Goal: Check status: Check status

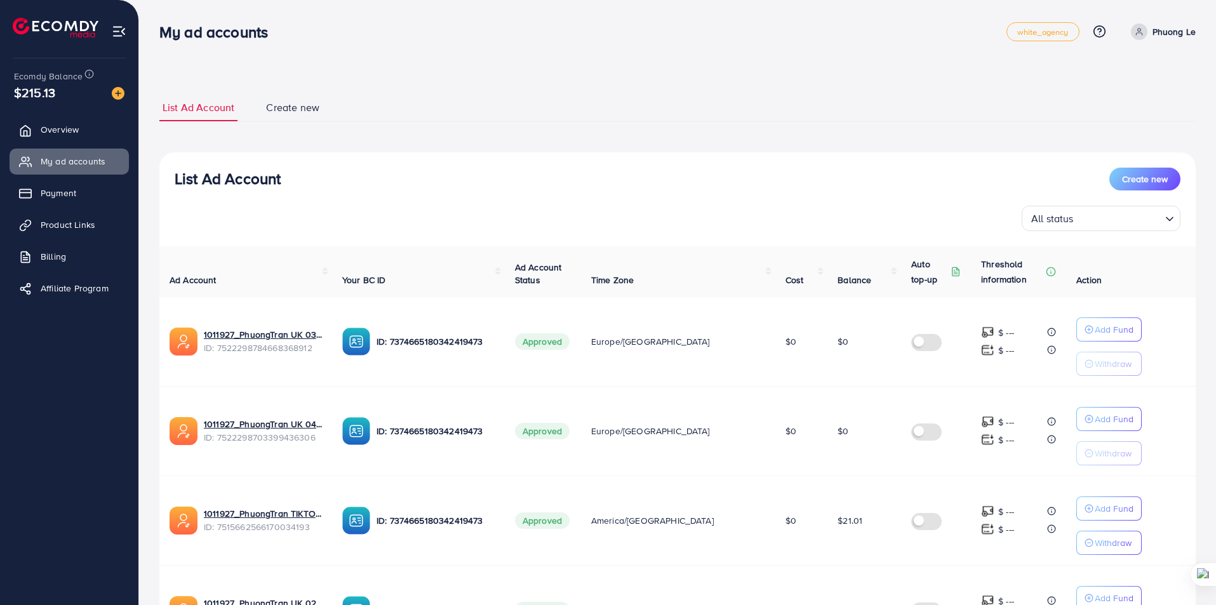
scroll to position [679, 0]
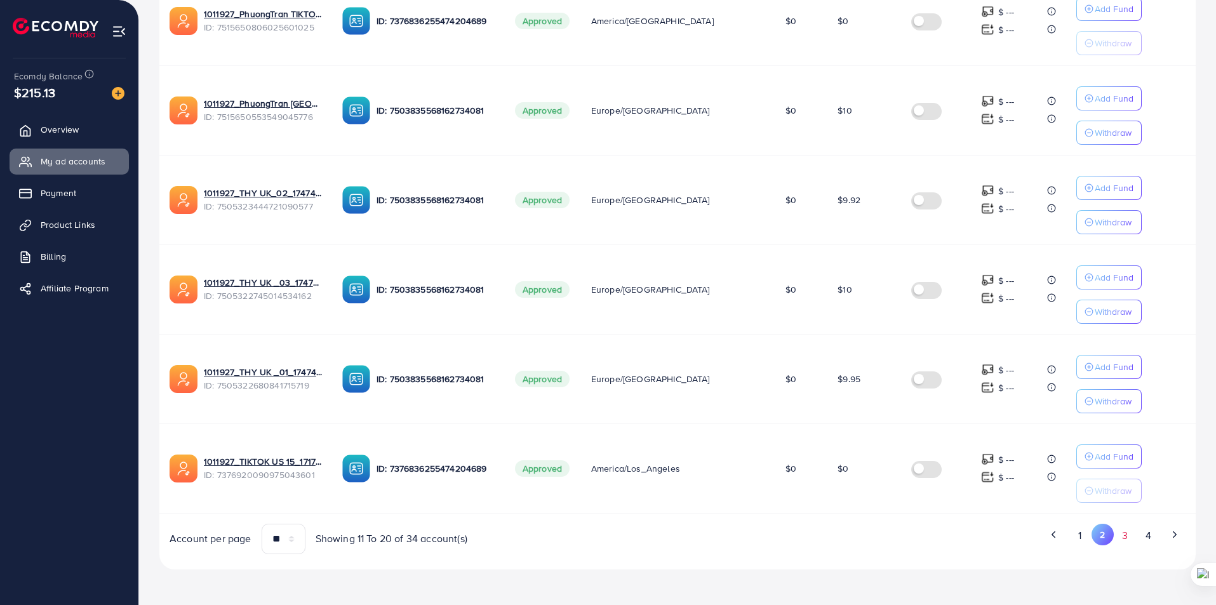
click at [1124, 547] on button "3" at bounding box center [1124, 535] width 23 height 23
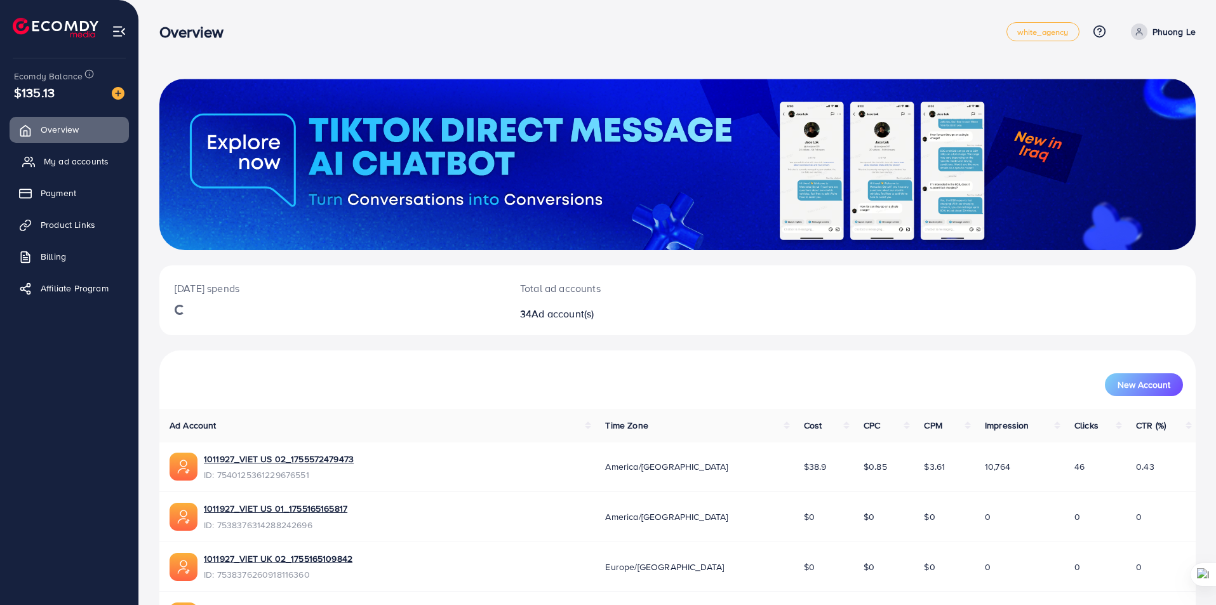
click at [86, 159] on span "My ad accounts" at bounding box center [76, 161] width 65 height 13
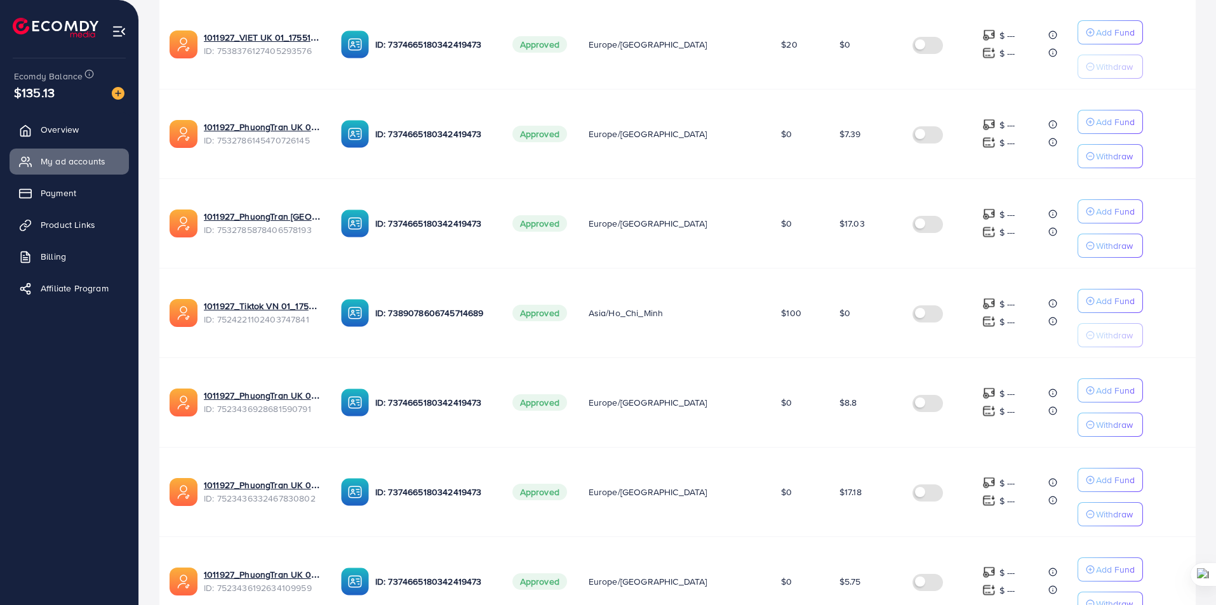
scroll to position [679, 0]
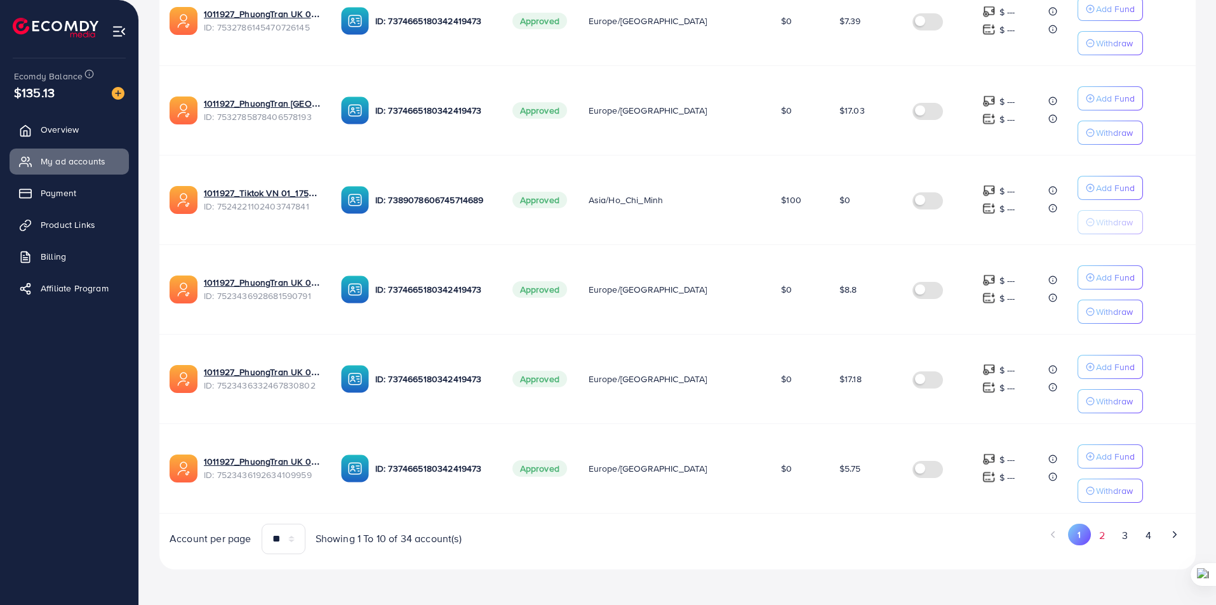
click at [1107, 540] on button "2" at bounding box center [1102, 535] width 23 height 23
click at [1122, 538] on button "3" at bounding box center [1124, 535] width 23 height 23
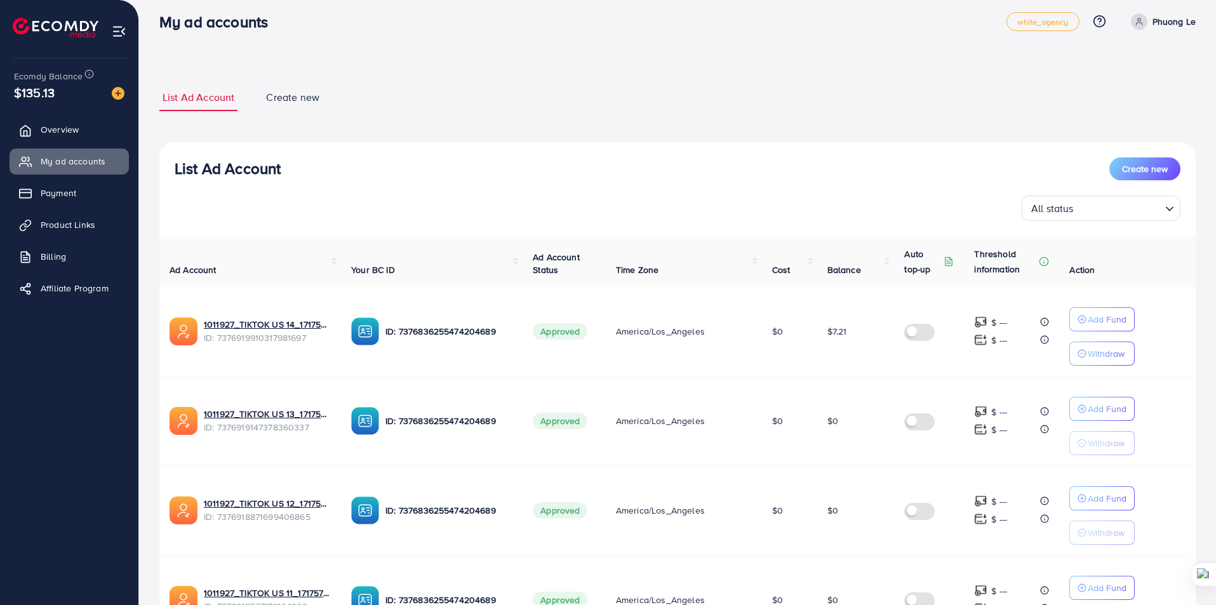
scroll to position [0, 0]
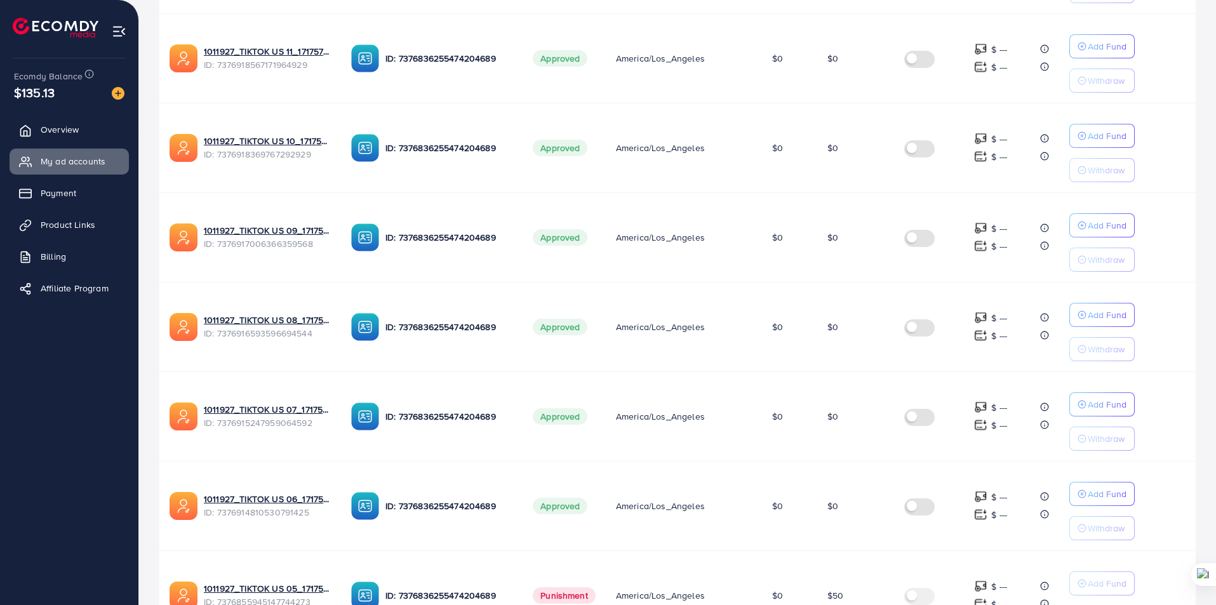
click at [876, 425] on td "$0" at bounding box center [855, 416] width 77 height 90
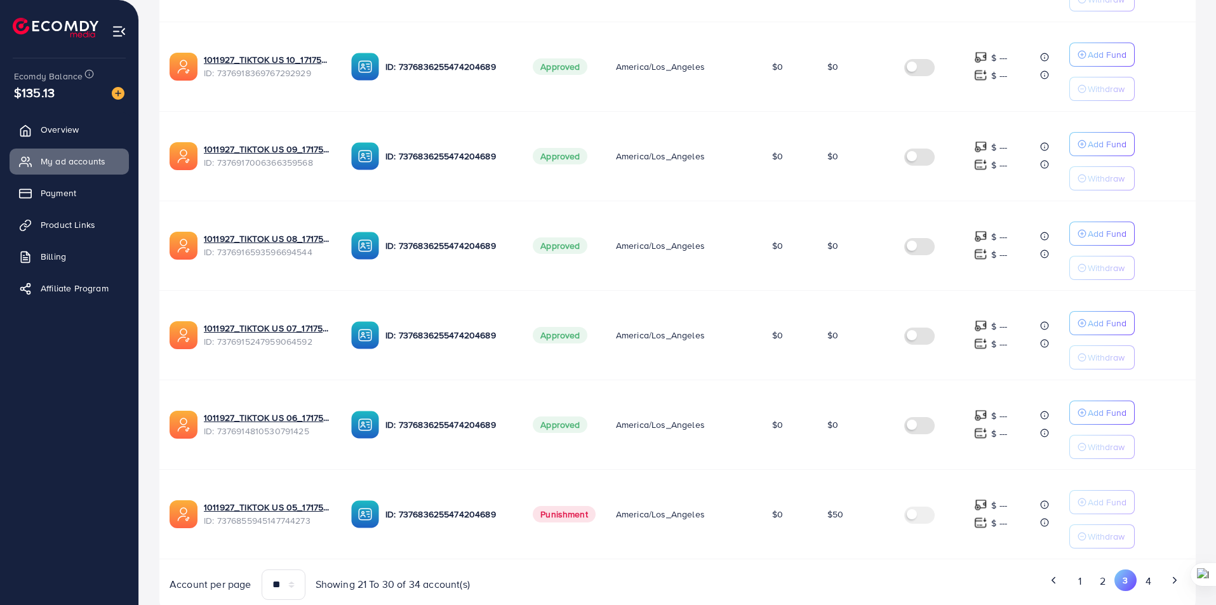
scroll to position [679, 0]
